Goal: Find specific page/section: Find specific page/section

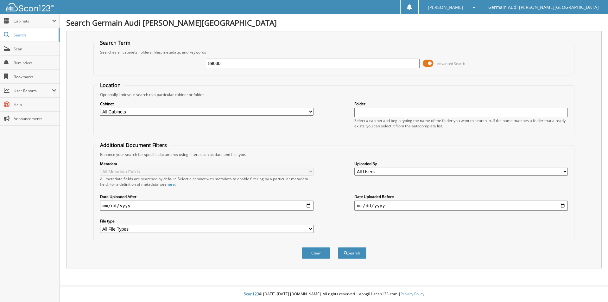
type input "89030"
click at [338, 247] on button "Search" at bounding box center [352, 253] width 29 height 12
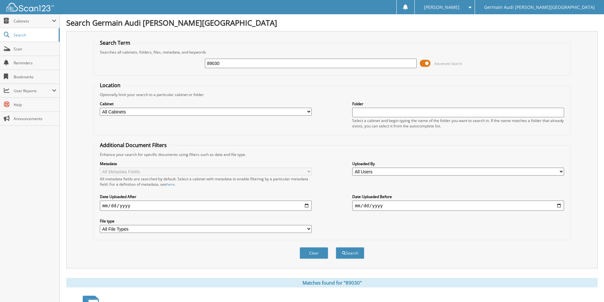
scroll to position [93, 0]
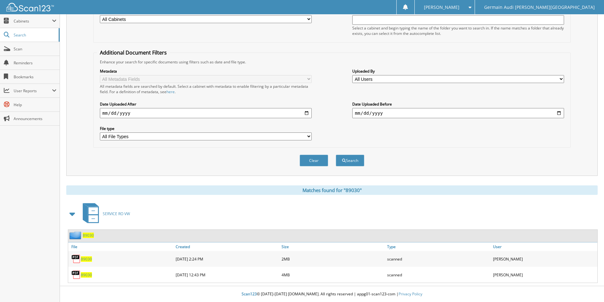
click at [87, 275] on span "89030" at bounding box center [86, 274] width 11 height 5
drag, startPoint x: 87, startPoint y: 275, endPoint x: 93, endPoint y: 201, distance: 75.0
click at [87, 275] on span "89030" at bounding box center [86, 274] width 11 height 5
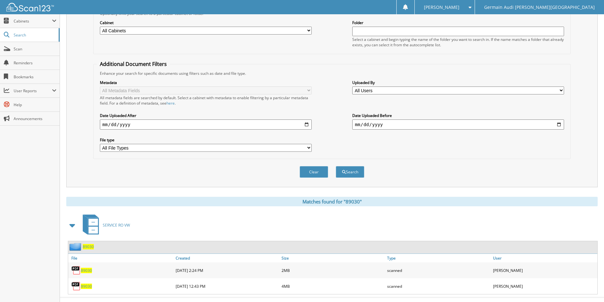
scroll to position [0, 0]
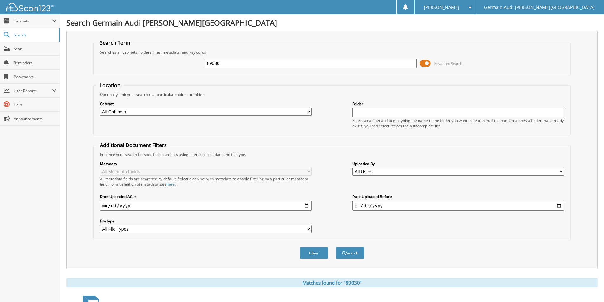
click at [221, 62] on input "89030" at bounding box center [311, 64] width 212 height 10
type input "88532"
click at [336, 247] on button "Search" at bounding box center [350, 253] width 29 height 12
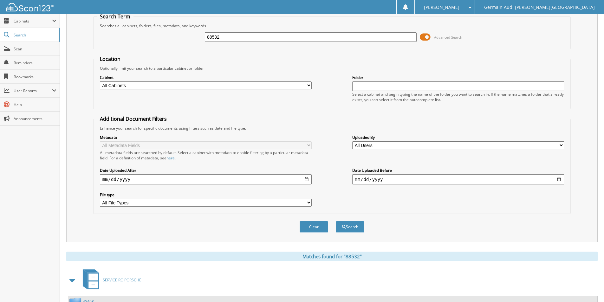
scroll to position [157, 0]
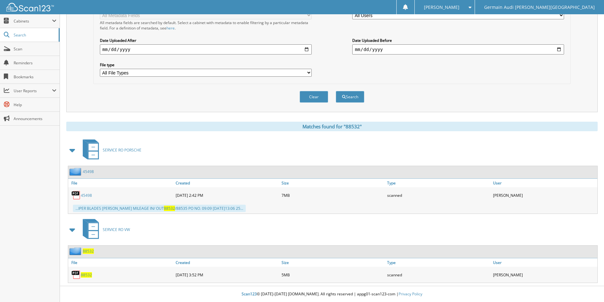
click at [87, 273] on span "88532" at bounding box center [86, 274] width 11 height 5
